Goal: Transaction & Acquisition: Purchase product/service

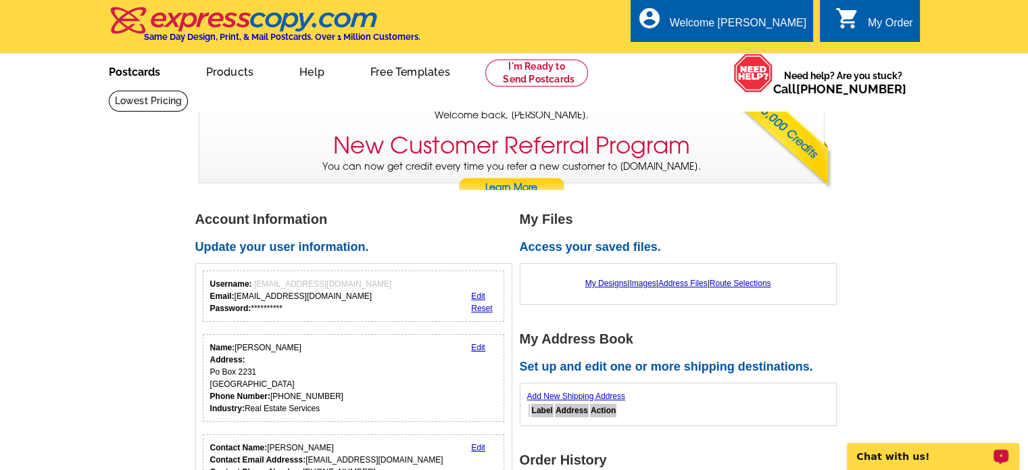
drag, startPoint x: 120, startPoint y: 64, endPoint x: 122, endPoint y: 80, distance: 16.9
click at [119, 64] on link "Postcards" at bounding box center [134, 71] width 95 height 32
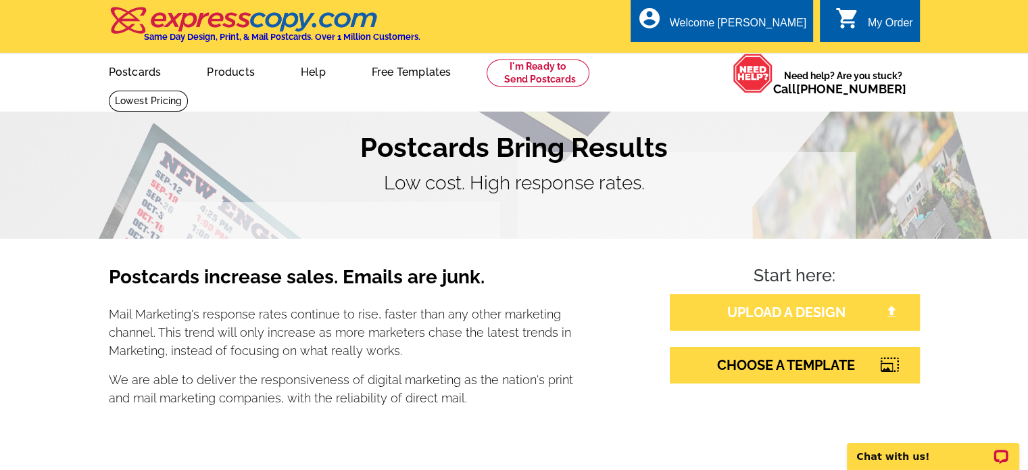
click at [784, 308] on link "UPLOAD A DESIGN" at bounding box center [795, 312] width 250 height 36
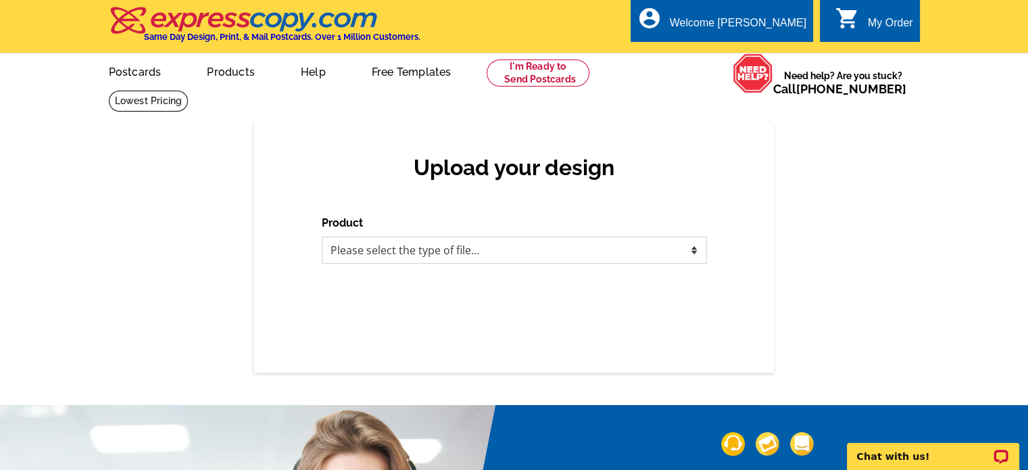
click at [545, 255] on select "Please select the type of file... Postcards Business Cards Letters and flyers G…" at bounding box center [514, 249] width 385 height 27
select select "1"
click at [322, 237] on select "Please select the type of file... Postcards Business Cards Letters and flyers G…" at bounding box center [514, 249] width 385 height 27
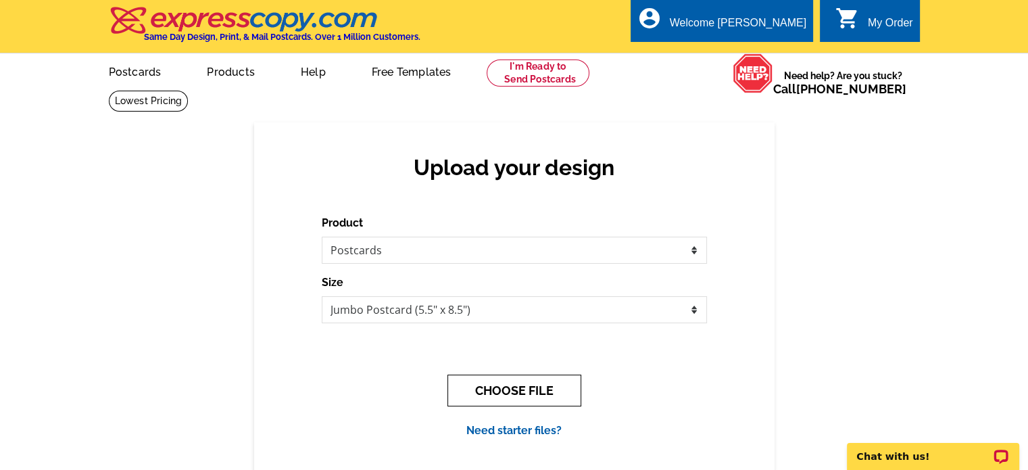
click at [526, 386] on button "CHOOSE FILE" at bounding box center [514, 390] width 134 height 32
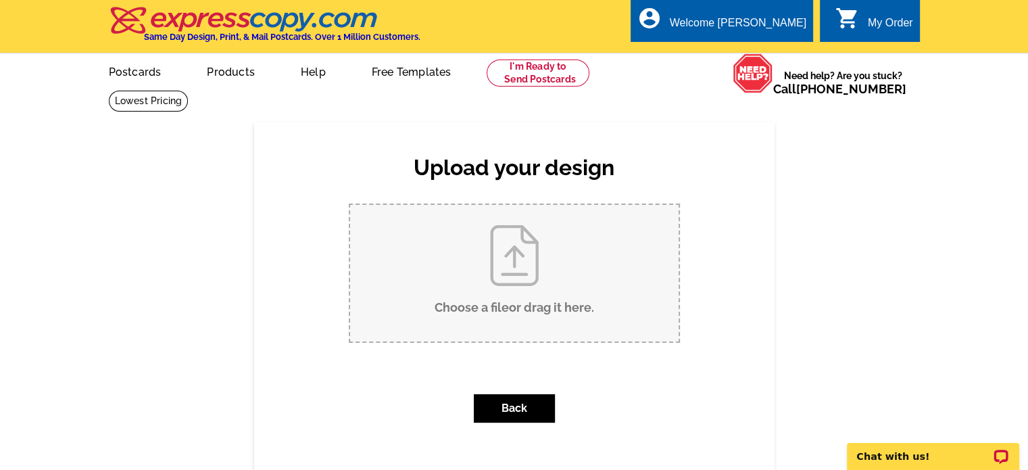
click at [511, 261] on input "Choose a file or drag it here ." at bounding box center [514, 273] width 328 height 136
type input "C:\fakepath\740 wapiti Dr.pdf"
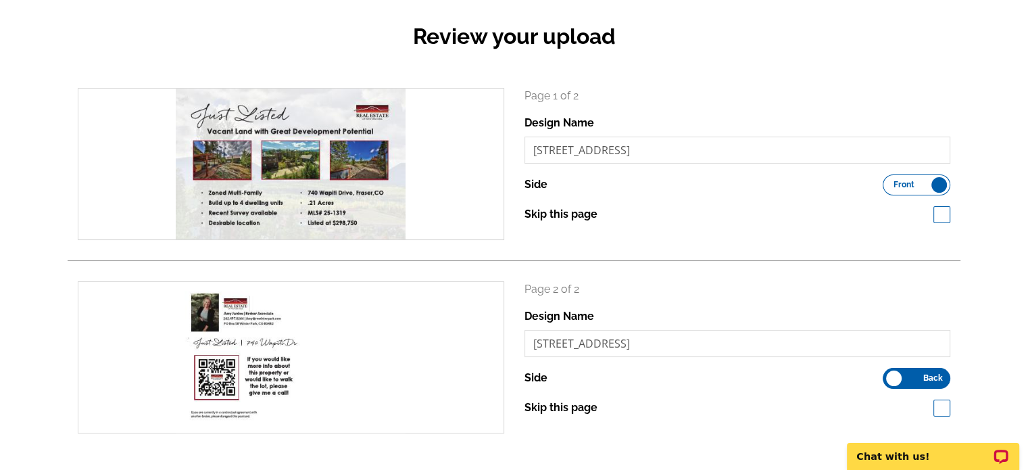
scroll to position [203, 0]
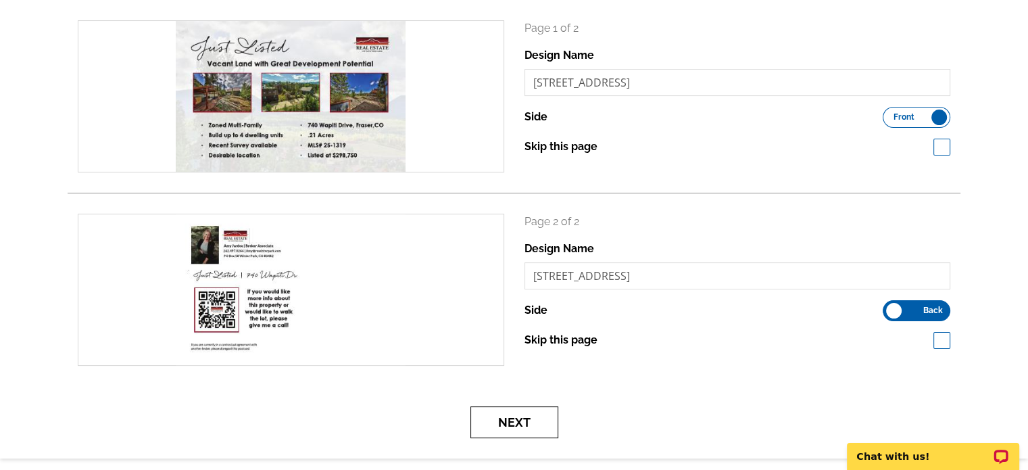
click at [516, 427] on button "Next" at bounding box center [514, 422] width 88 height 32
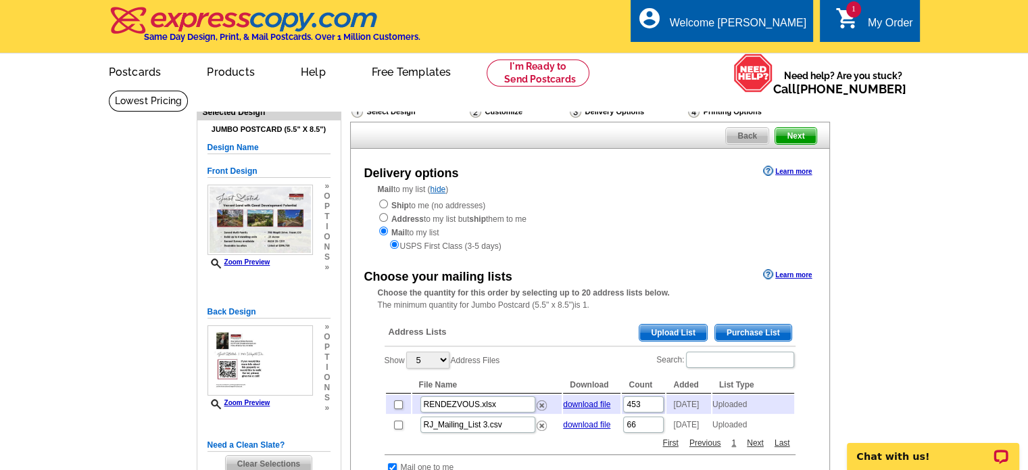
click at [693, 331] on span "Upload List" at bounding box center [672, 332] width 67 height 16
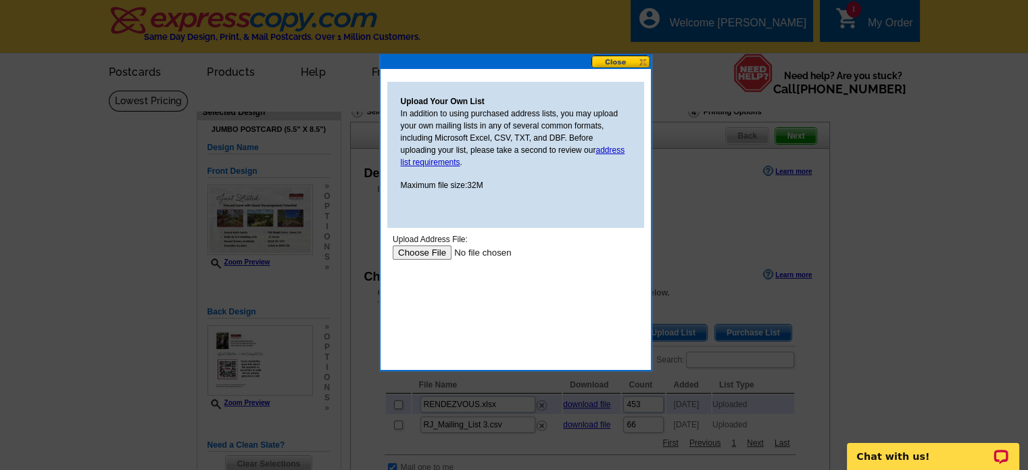
click at [432, 255] on input "file" at bounding box center [477, 252] width 171 height 14
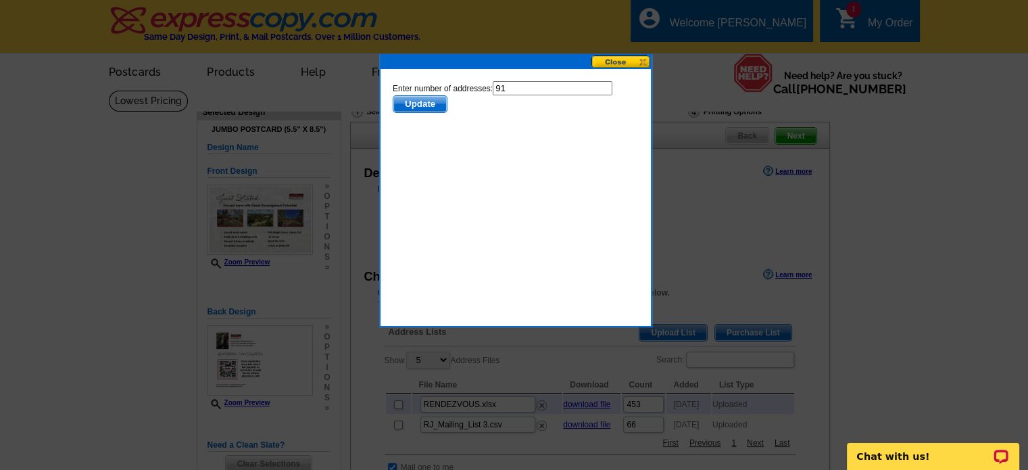
click at [428, 107] on span "Update" at bounding box center [419, 104] width 53 height 16
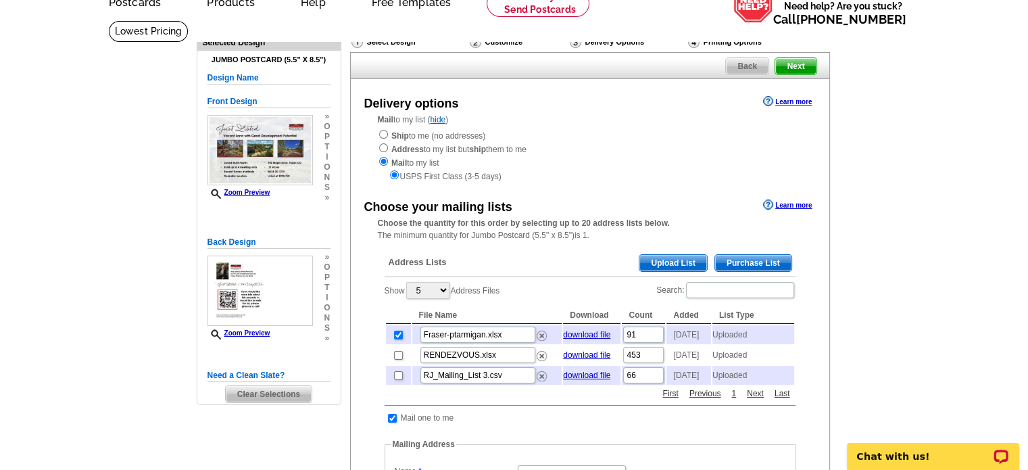
scroll to position [203, 0]
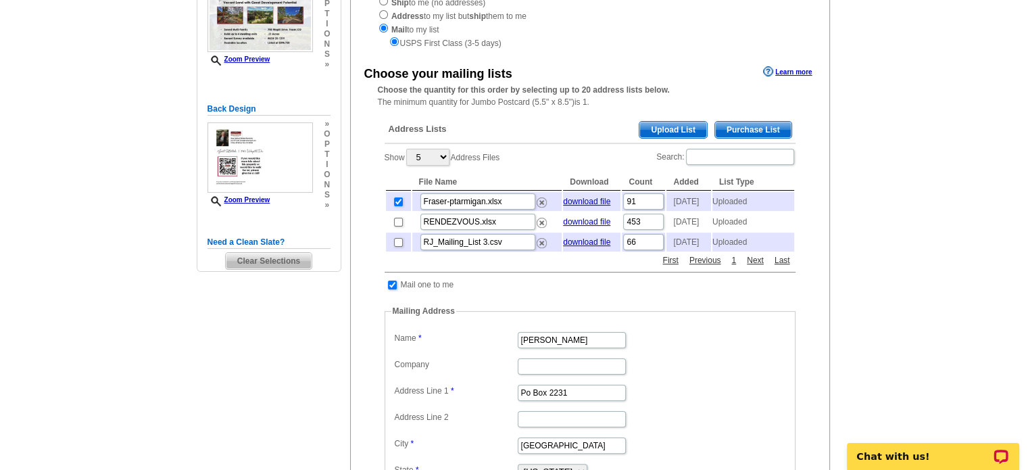
click at [392, 289] on input "checkbox" at bounding box center [392, 284] width 9 height 9
checkbox input "false"
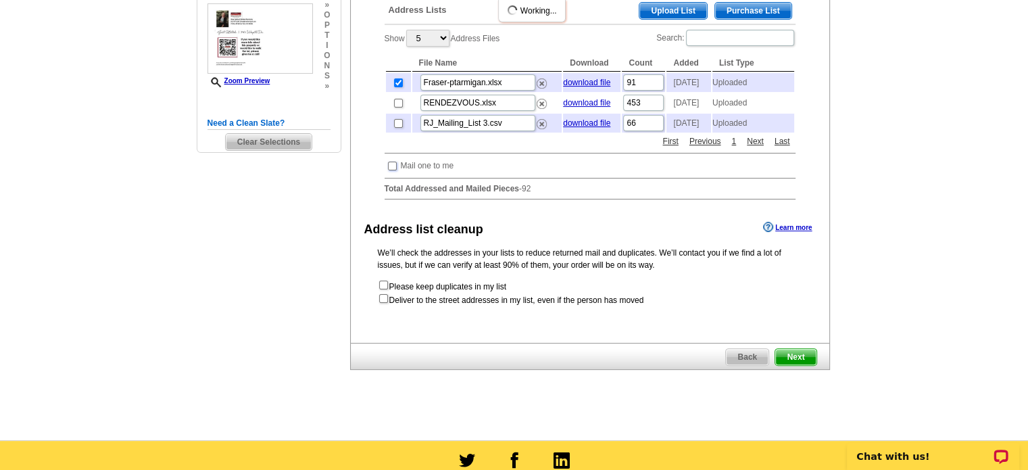
scroll to position [338, 0]
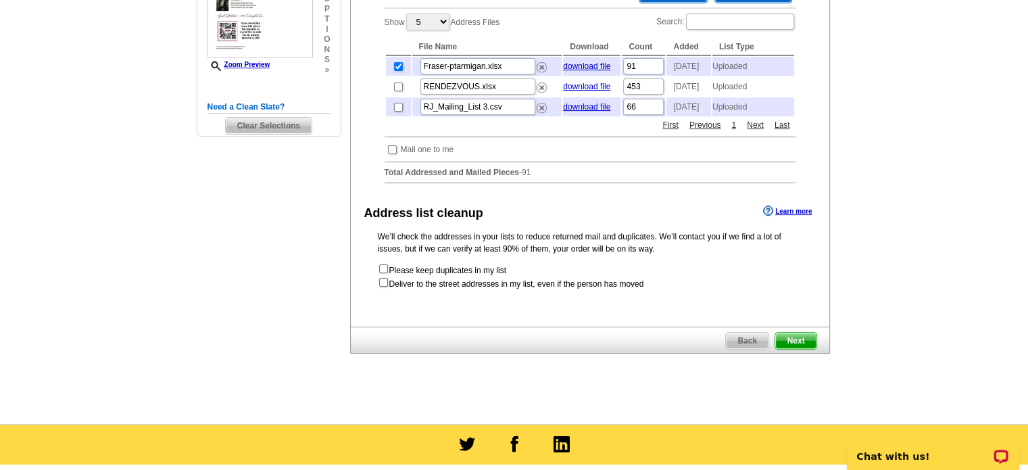
click at [797, 349] on span "Next" at bounding box center [795, 340] width 41 height 16
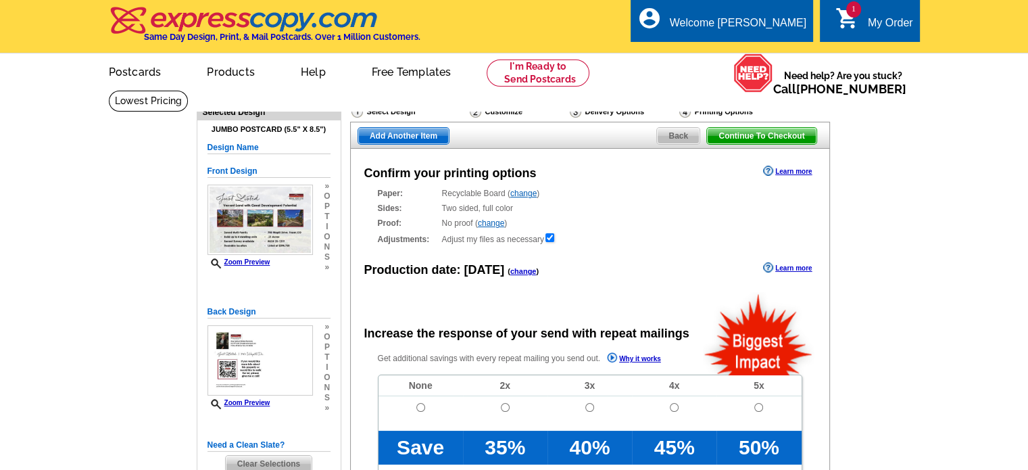
radio input "false"
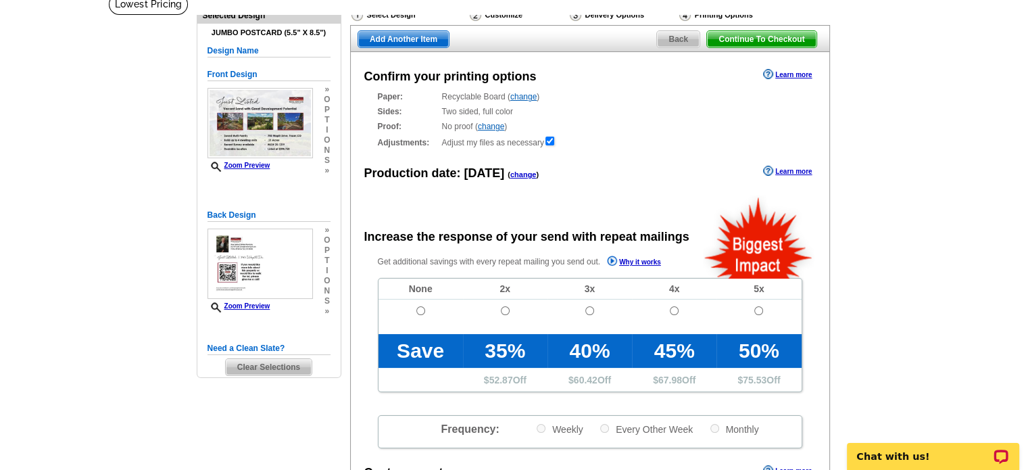
scroll to position [135, 0]
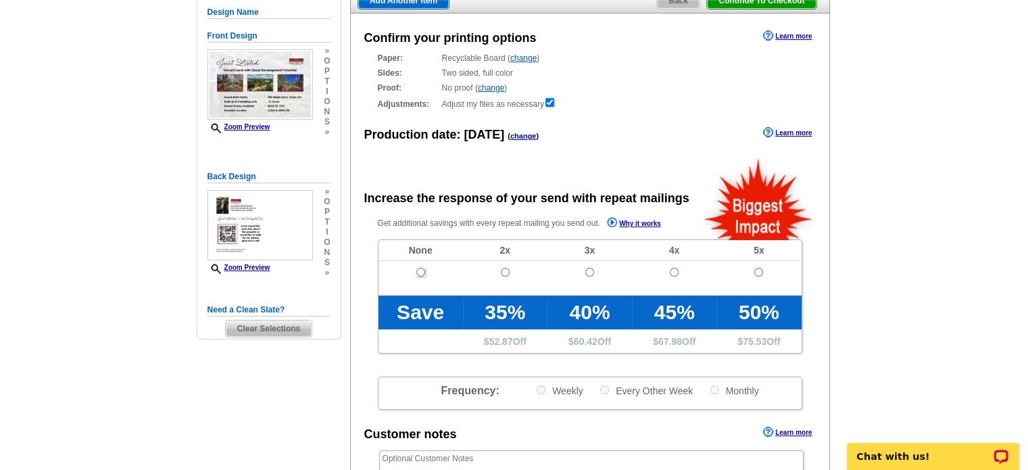
click at [419, 272] on input "radio" at bounding box center [420, 272] width 9 height 9
radio input "true"
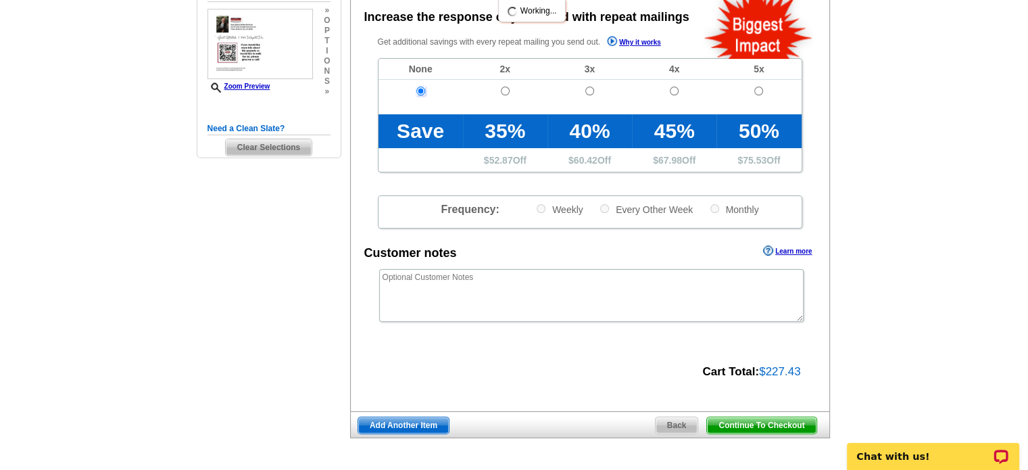
scroll to position [338, 0]
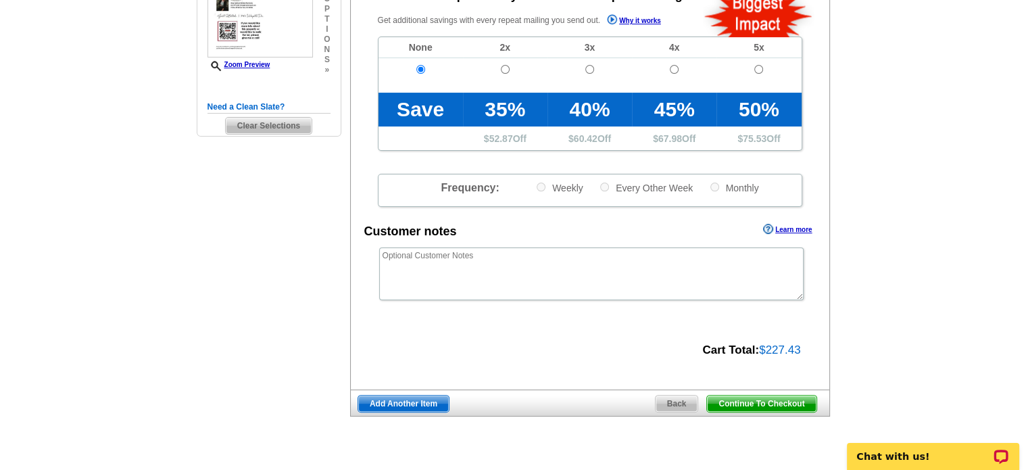
click at [767, 407] on span "Continue To Checkout" at bounding box center [761, 403] width 109 height 16
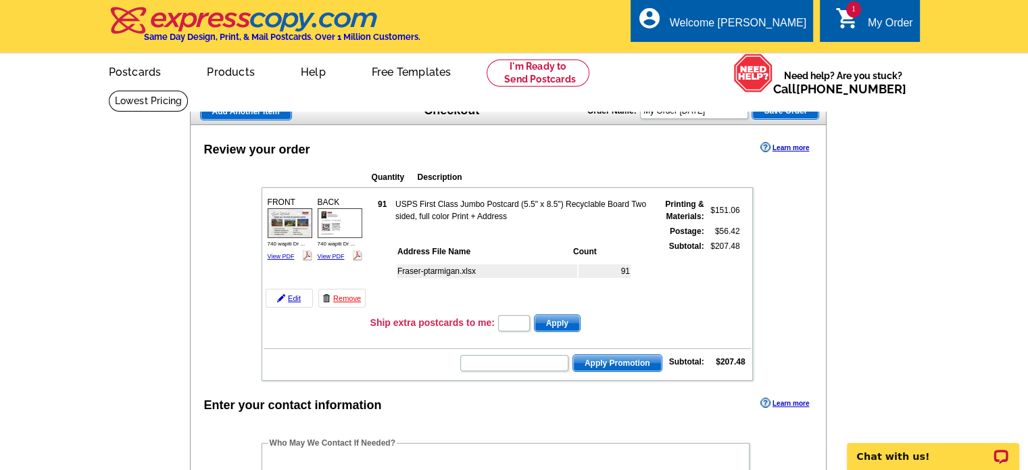
scroll to position [68, 0]
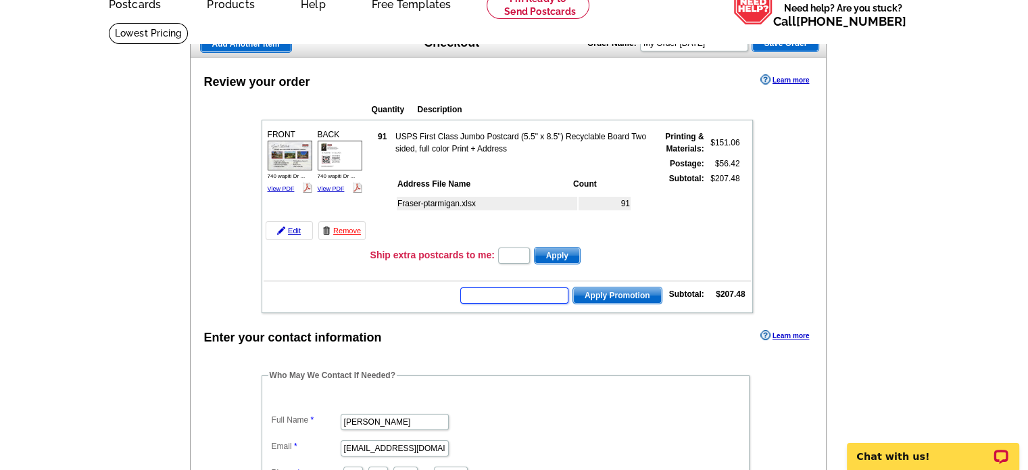
click at [522, 291] on input "text" at bounding box center [514, 295] width 108 height 16
type input "GROW0825"
click at [603, 292] on span "Apply Promotion" at bounding box center [617, 295] width 89 height 16
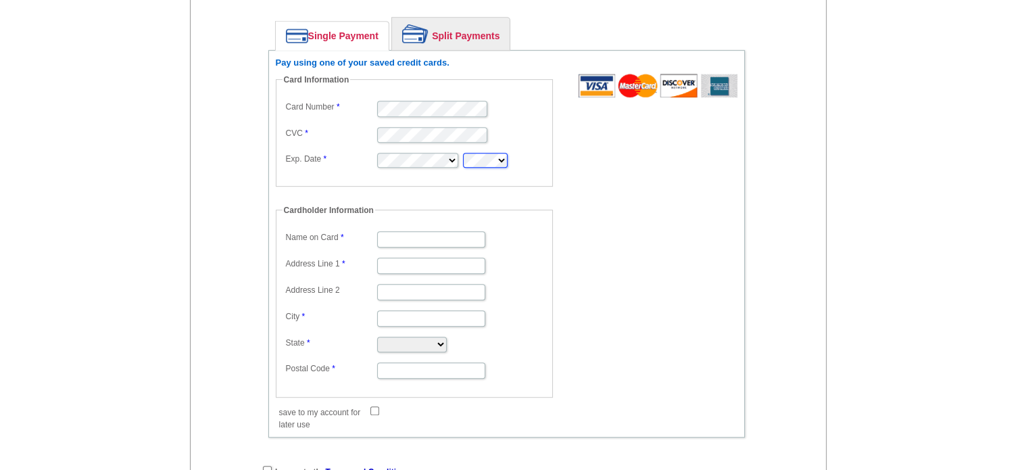
scroll to position [676, 0]
click at [420, 232] on input "Name on Card" at bounding box center [431, 238] width 108 height 16
type input "[PERSON_NAME]"
click at [413, 258] on input "Address Line 1" at bounding box center [431, 265] width 108 height 16
type input "Po box 2231"
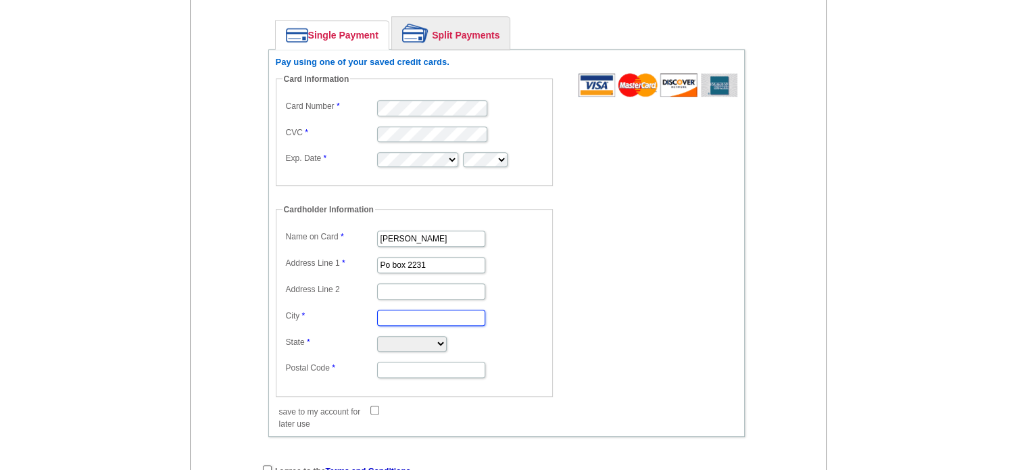
type input "Winter park"
select select "CO"
type input "80482"
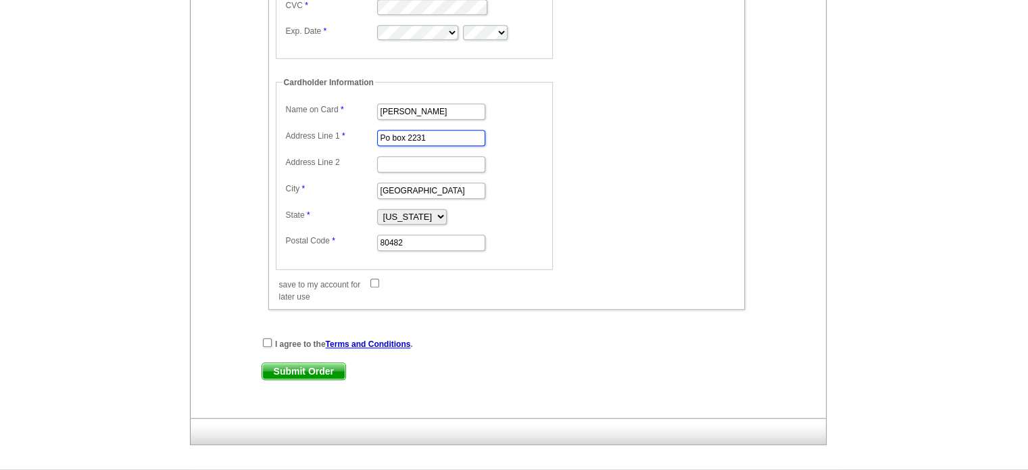
scroll to position [811, 0]
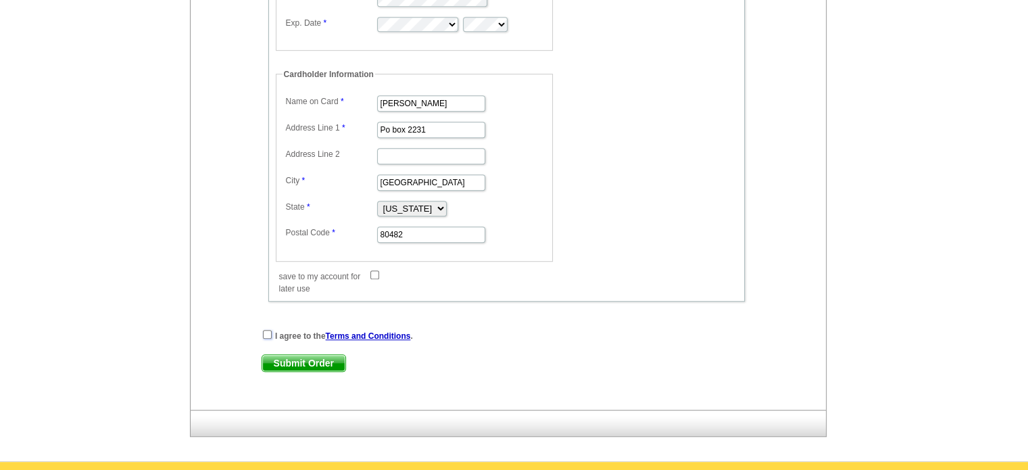
click at [268, 330] on input "checkbox" at bounding box center [267, 334] width 9 height 9
checkbox input "true"
click at [295, 356] on span "Submit Order" at bounding box center [303, 363] width 83 height 16
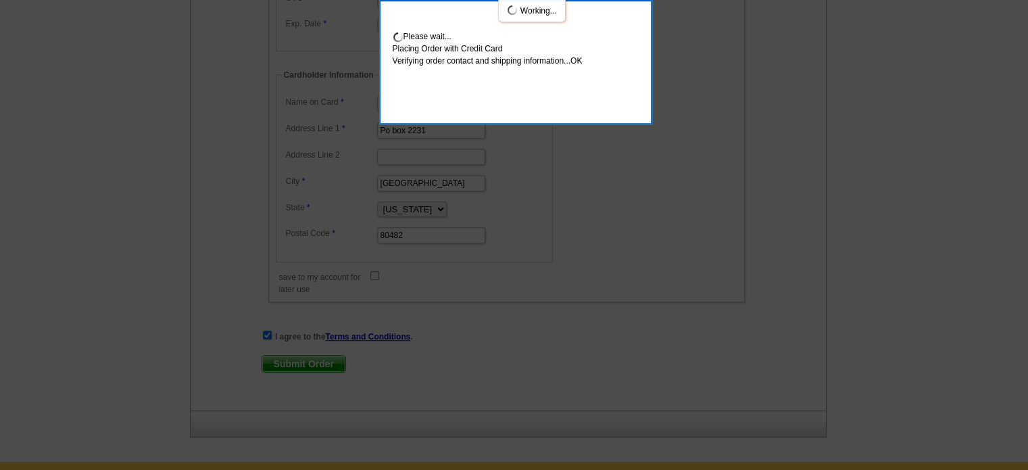
scroll to position [884, 0]
